Goal: Register for event/course

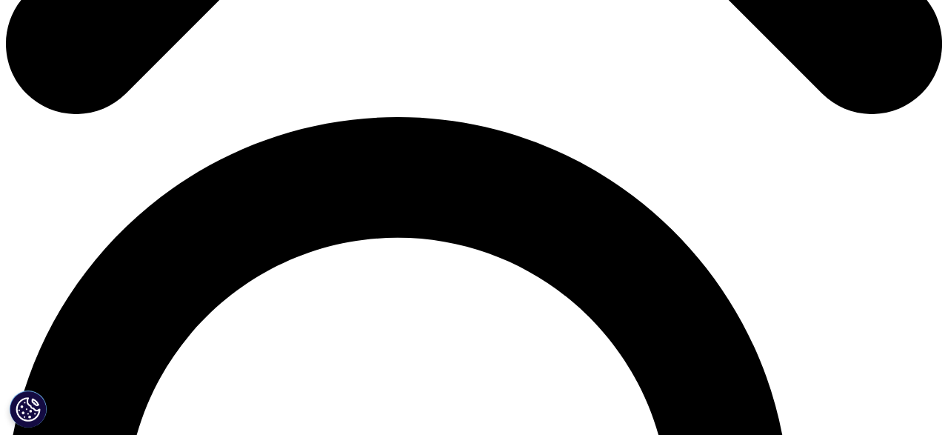
scroll to position [847, 0]
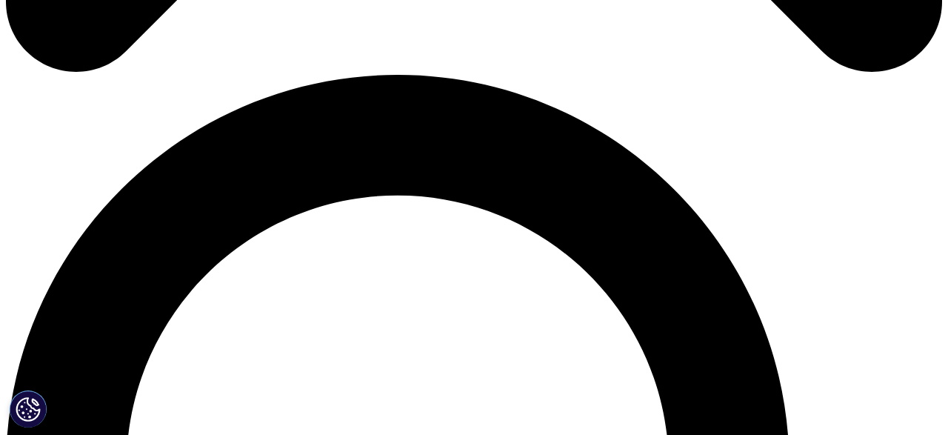
scroll to position [925, 0]
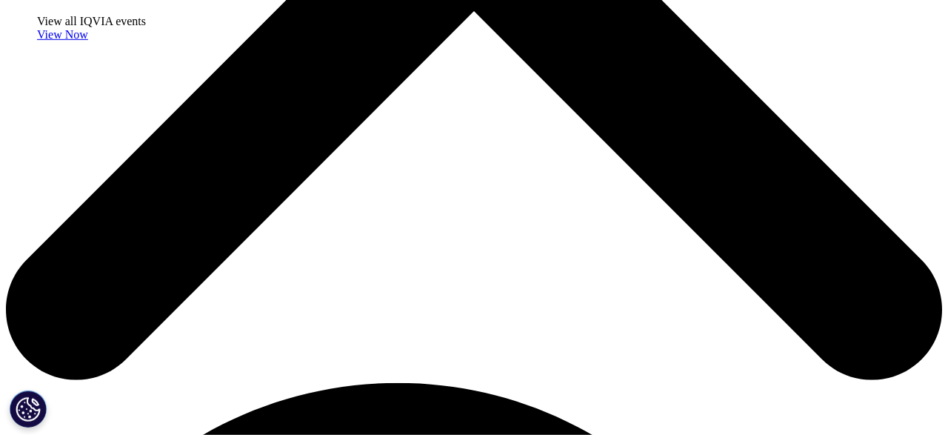
scroll to position [616, 0]
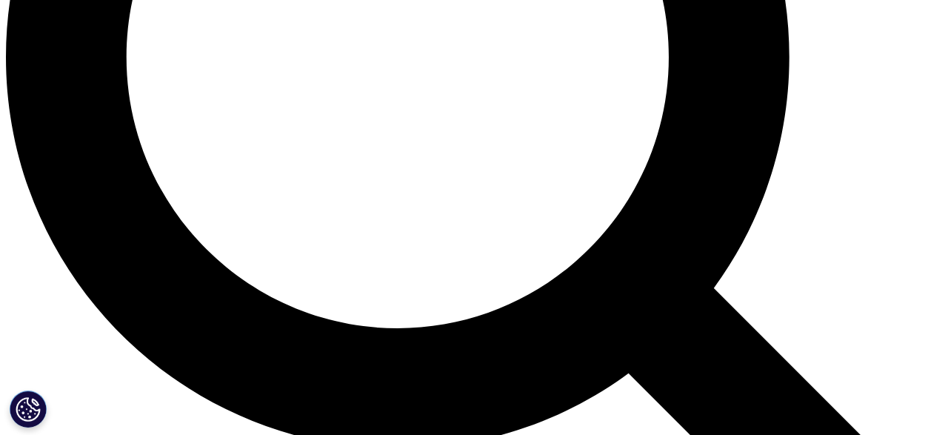
scroll to position [1301, 0]
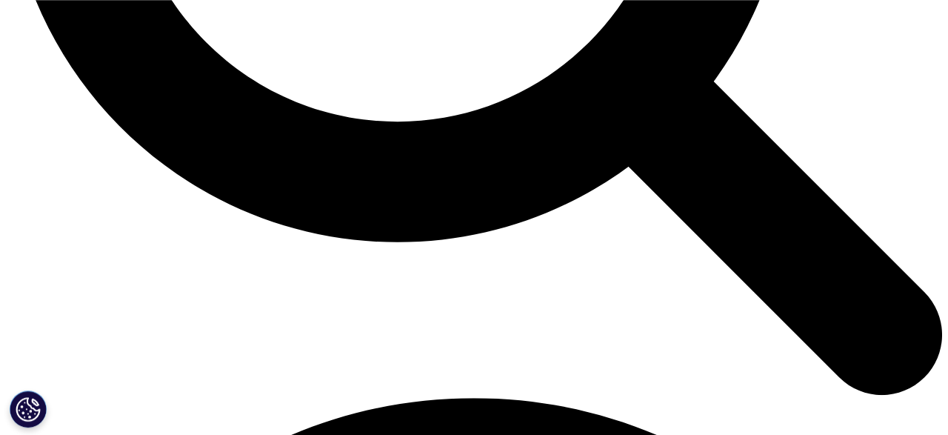
scroll to position [1494, 0]
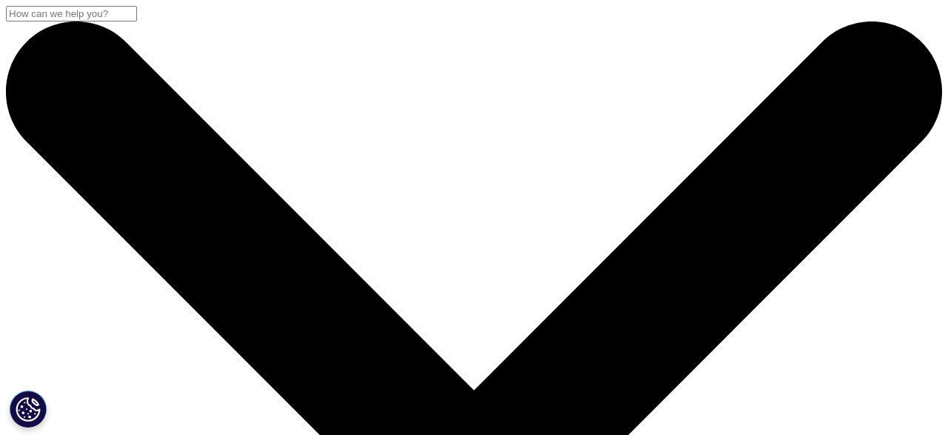
scroll to position [288, 874]
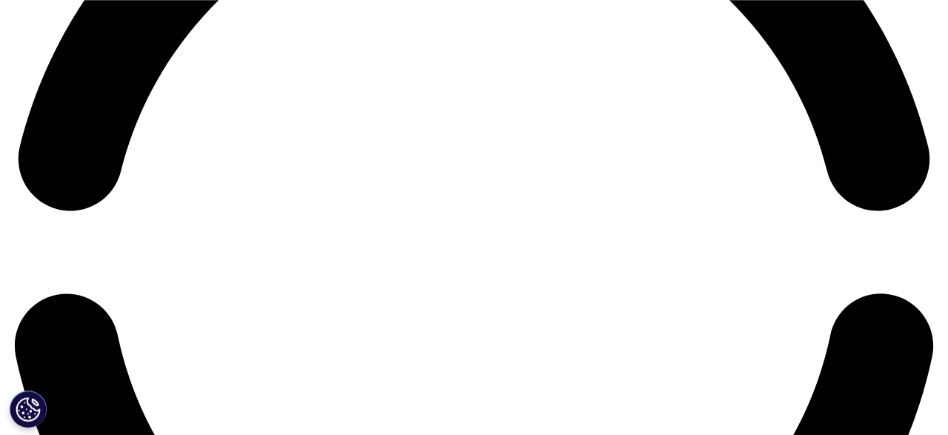
scroll to position [2111, 0]
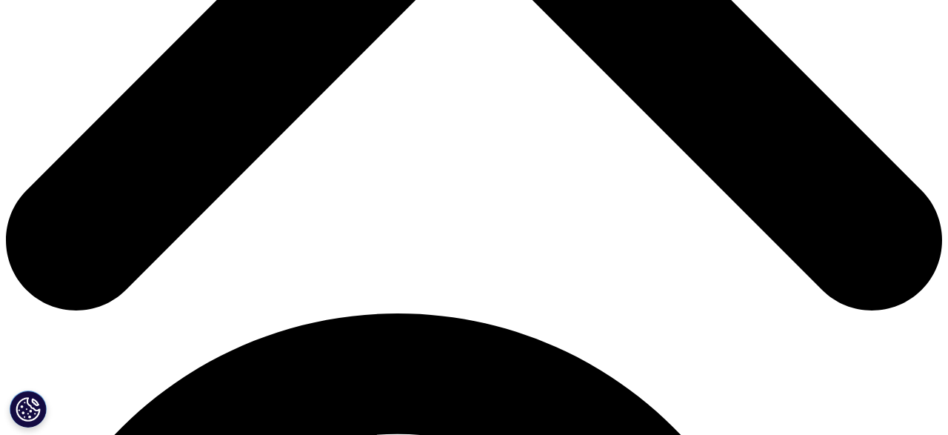
scroll to position [648, 0]
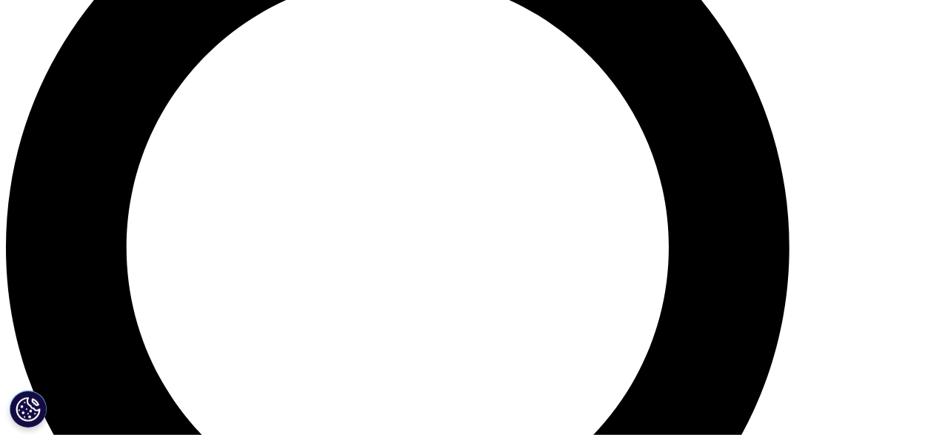
scroll to position [1109, 0]
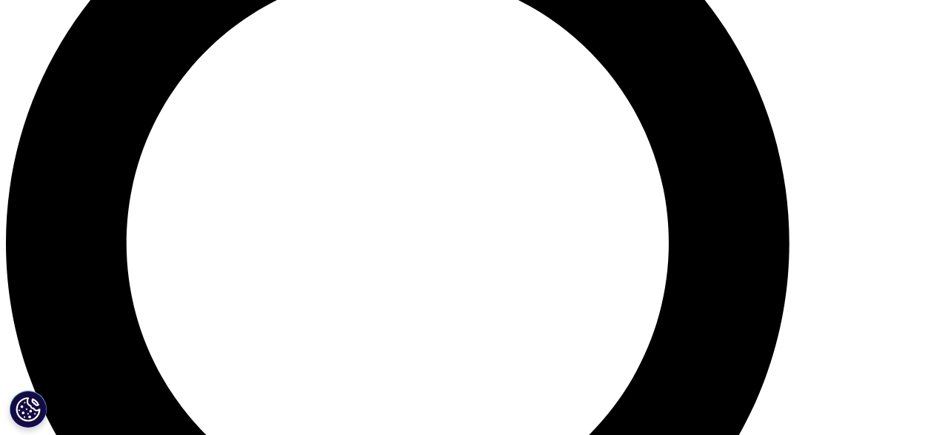
scroll to position [647, 0]
